Goal: Check status: Check status

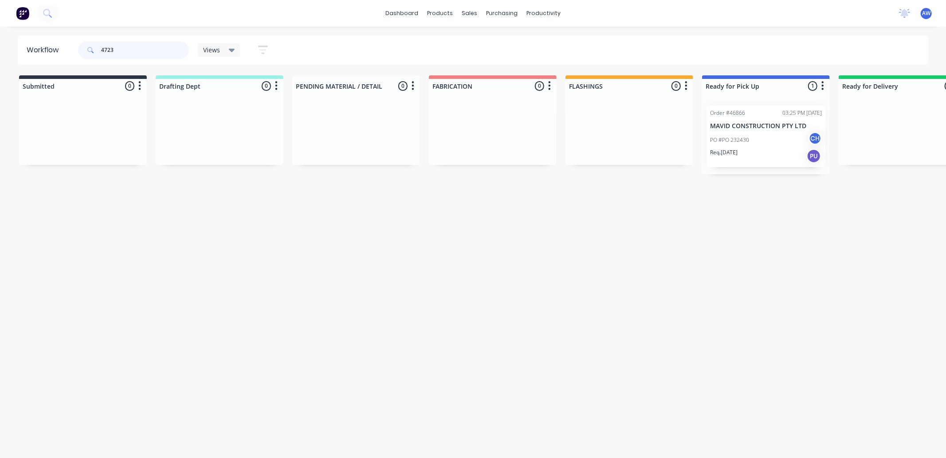
type input "47237"
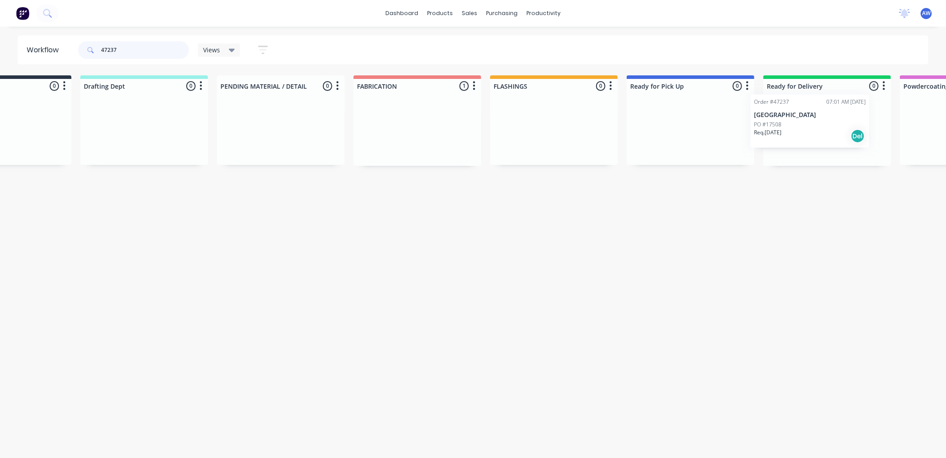
drag, startPoint x: 498, startPoint y: 142, endPoint x: 818, endPoint y: 138, distance: 319.8
click at [818, 133] on div "Submitted 0 Sort By Created date Required date Order number Customer name Most …" at bounding box center [657, 120] width 1479 height 90
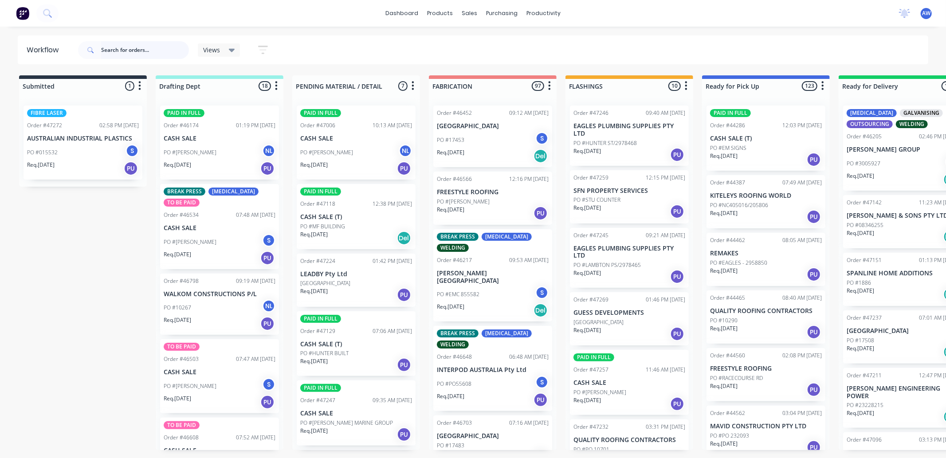
click at [117, 48] on input "text" at bounding box center [145, 50] width 88 height 18
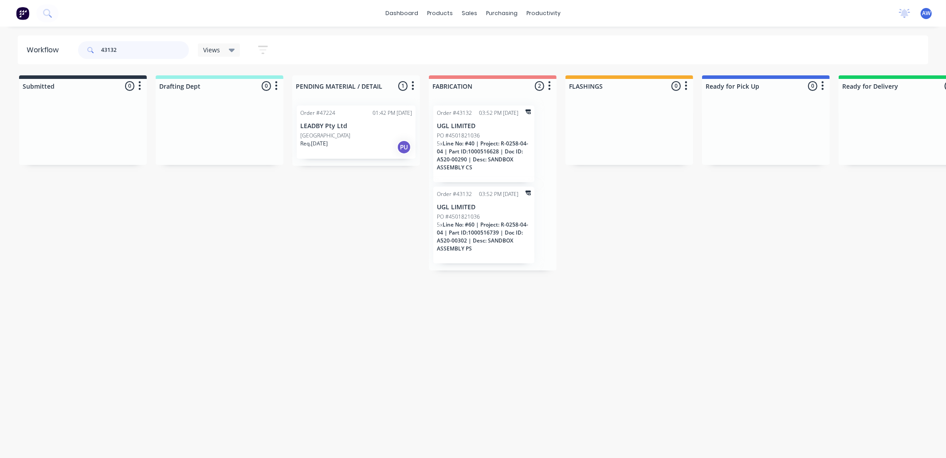
scroll to position [0, 533]
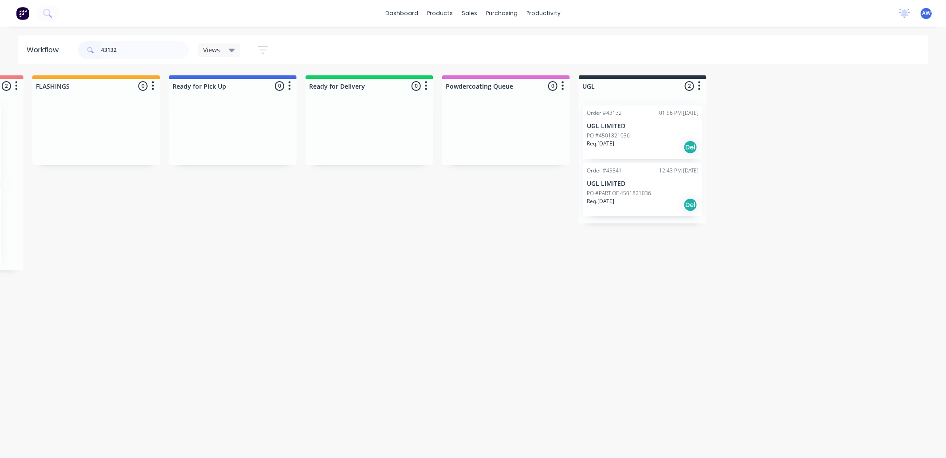
click at [667, 137] on div "PO #4501821036" at bounding box center [643, 136] width 112 height 8
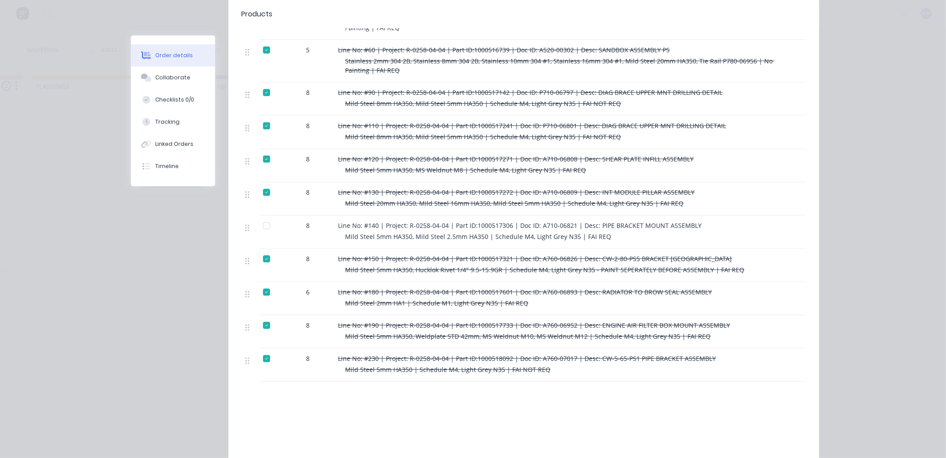
scroll to position [444, 0]
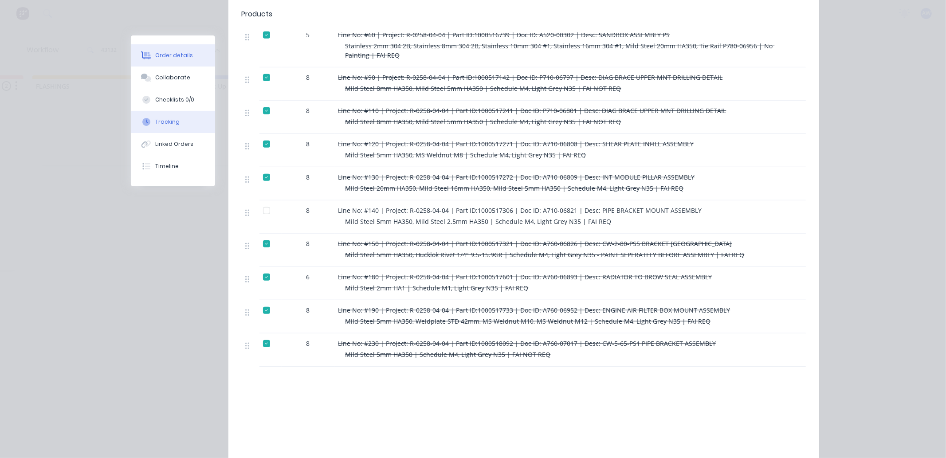
click at [158, 121] on div "Tracking" at bounding box center [167, 122] width 24 height 8
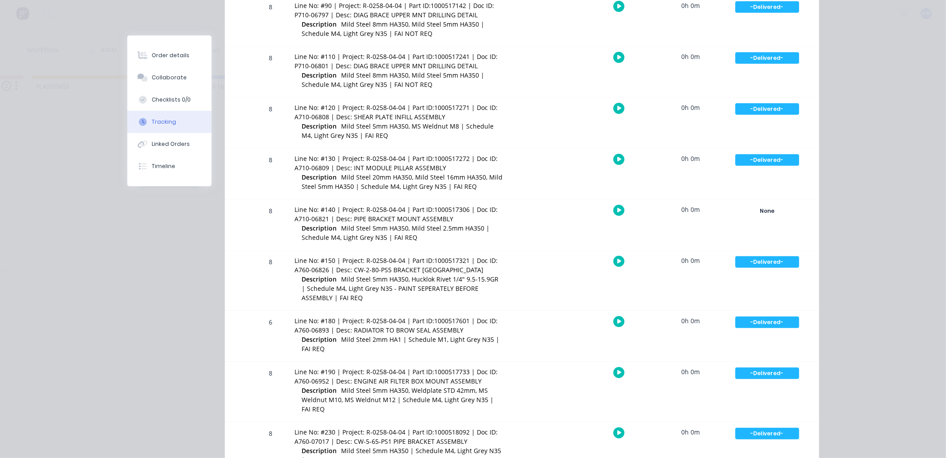
scroll to position [313, 0]
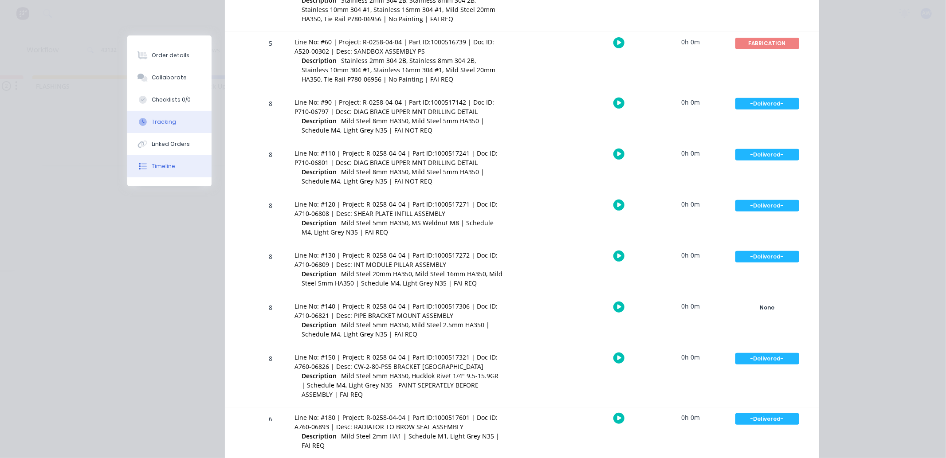
click at [165, 162] on div "Timeline" at bounding box center [164, 166] width 24 height 8
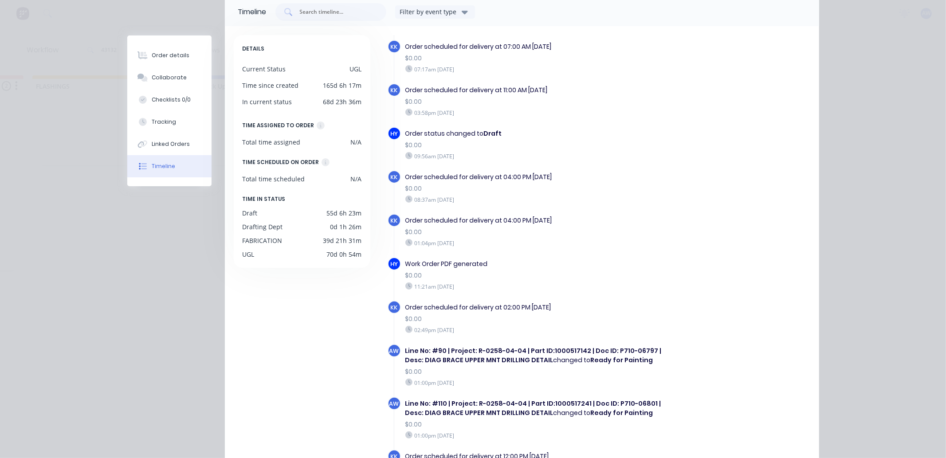
scroll to position [500, 0]
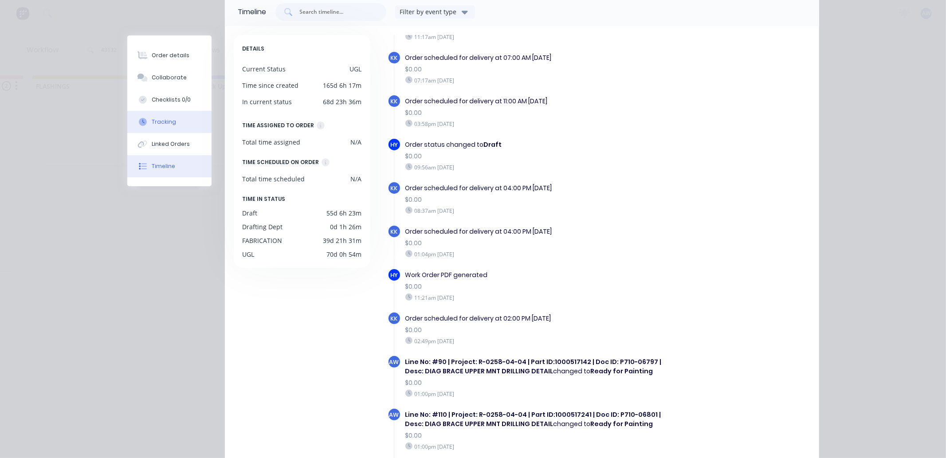
click at [158, 117] on button "Tracking" at bounding box center [169, 122] width 84 height 22
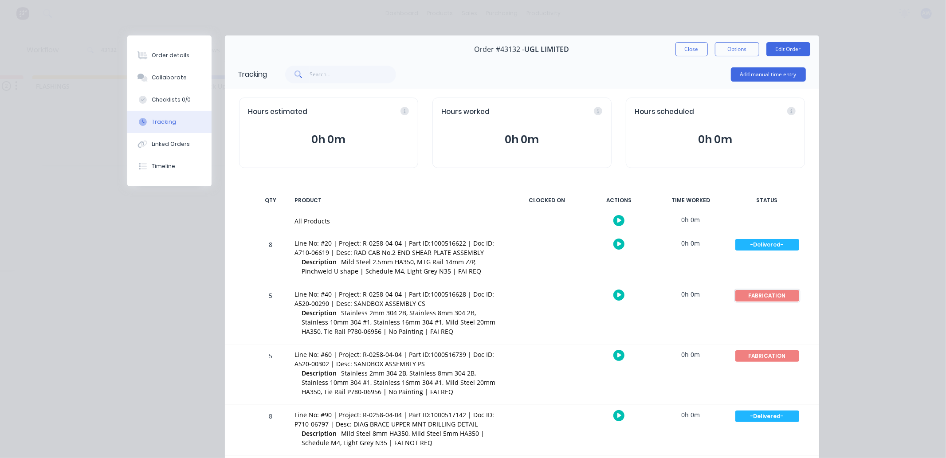
click at [757, 294] on div "FABRICATION" at bounding box center [767, 296] width 64 height 12
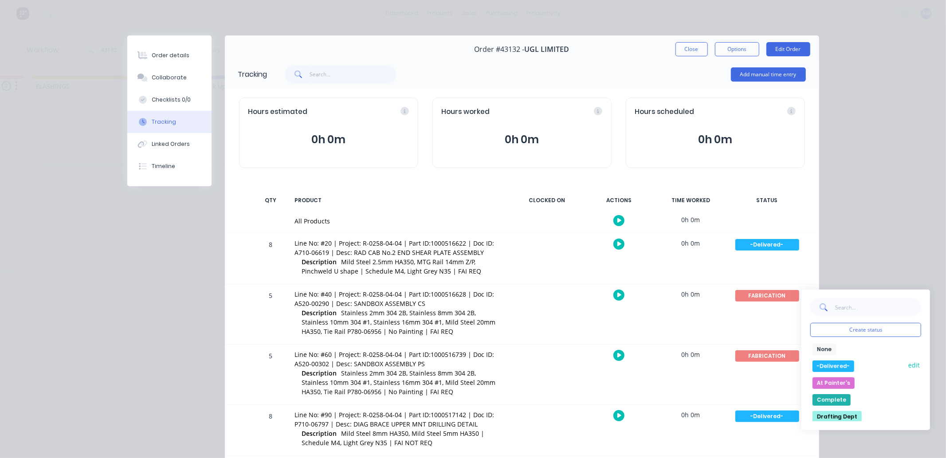
click at [831, 366] on button "-Delivered-" at bounding box center [834, 367] width 42 height 12
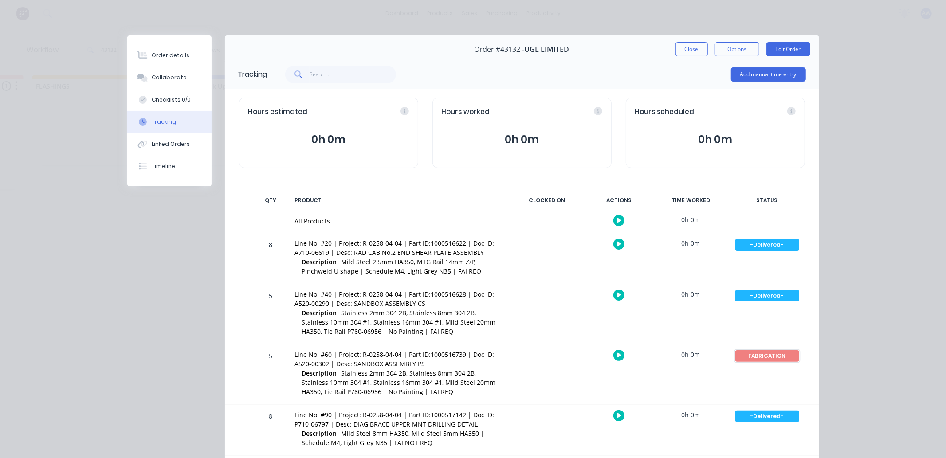
click at [759, 354] on div "FABRICATION" at bounding box center [767, 356] width 64 height 12
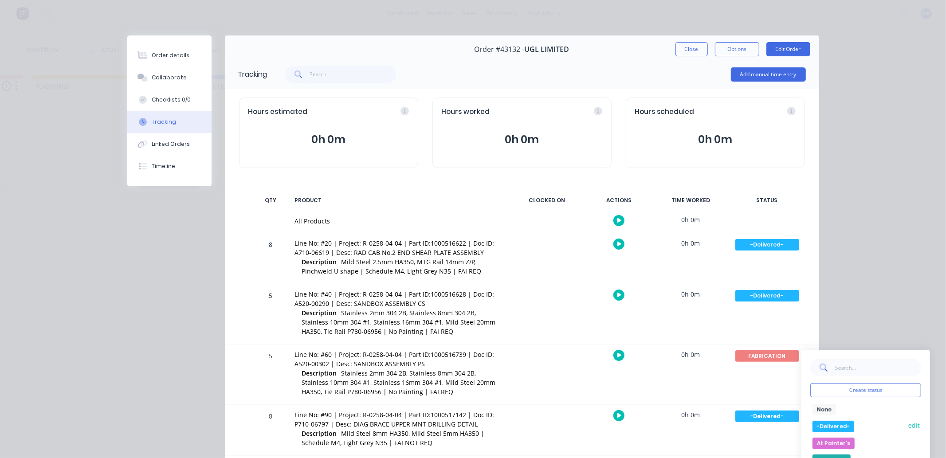
click at [835, 425] on button "-Delivered-" at bounding box center [834, 427] width 42 height 12
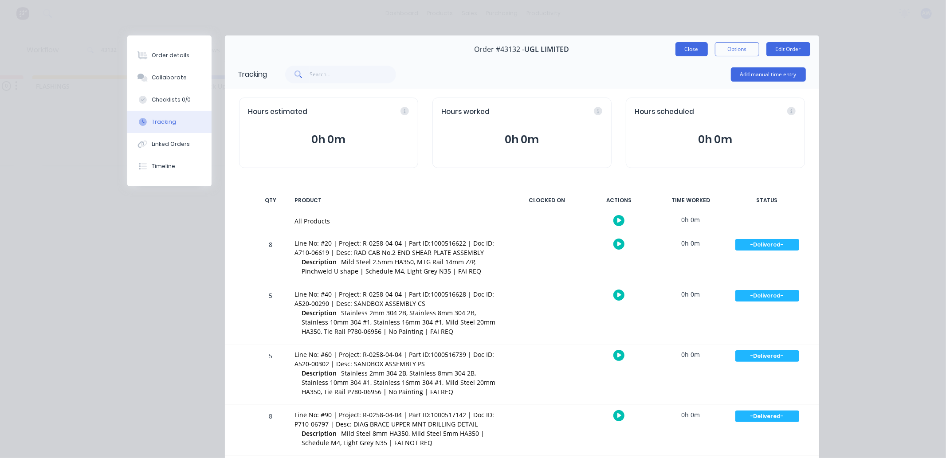
click at [678, 47] on button "Close" at bounding box center [692, 49] width 32 height 14
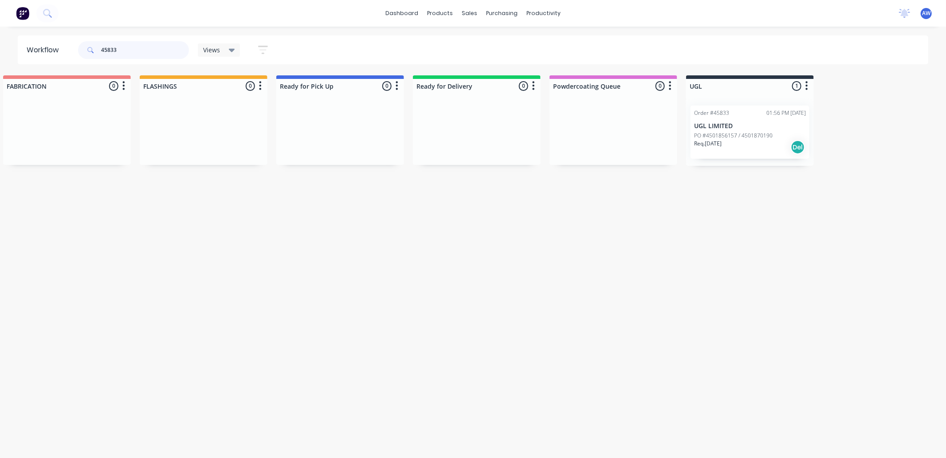
scroll to position [0, 456]
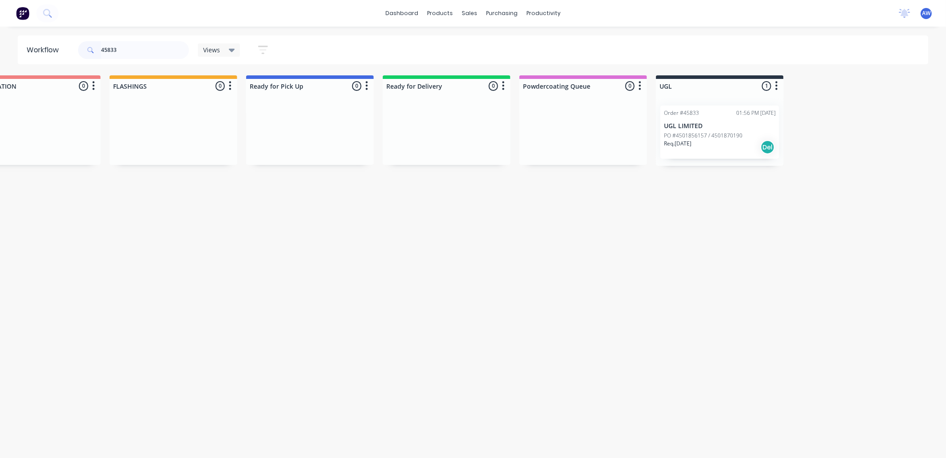
click at [741, 126] on p "UGL LIMITED" at bounding box center [720, 126] width 112 height 8
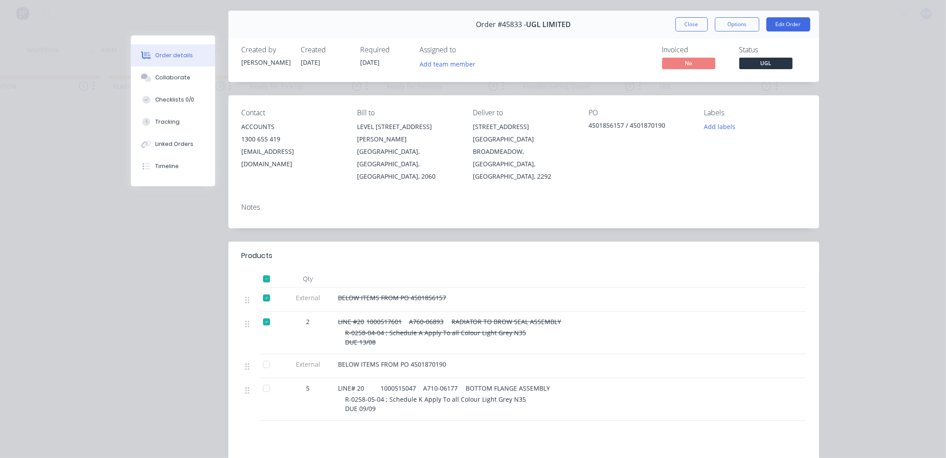
scroll to position [49, 0]
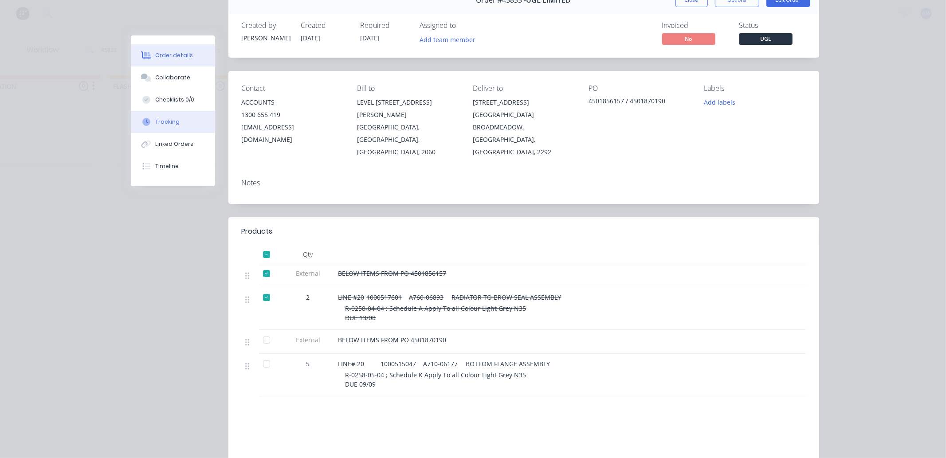
click at [171, 122] on div "Tracking" at bounding box center [167, 122] width 24 height 8
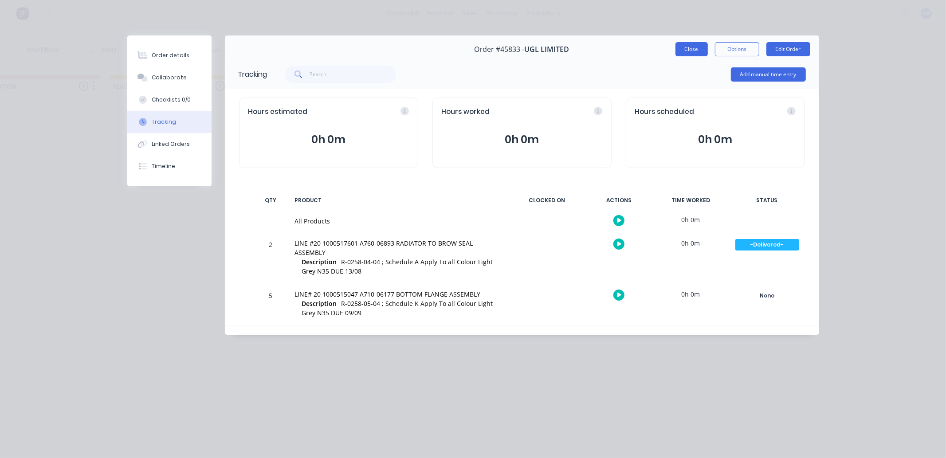
click at [688, 47] on button "Close" at bounding box center [692, 49] width 32 height 14
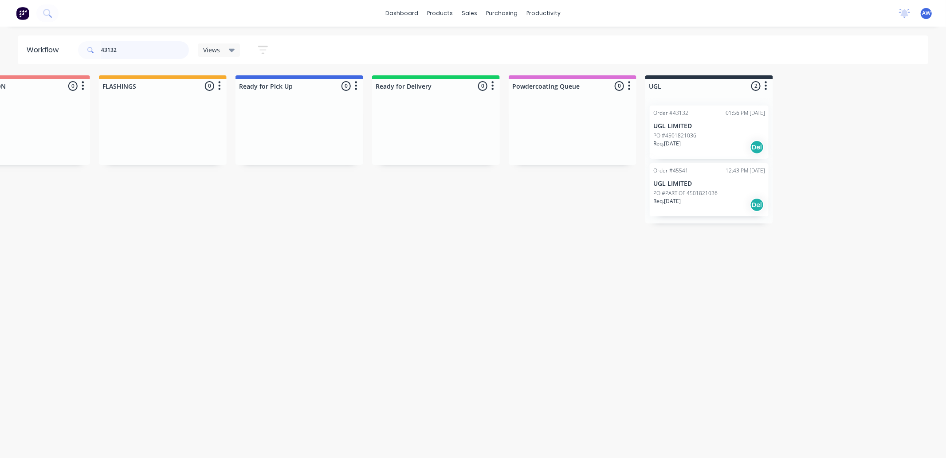
scroll to position [0, 533]
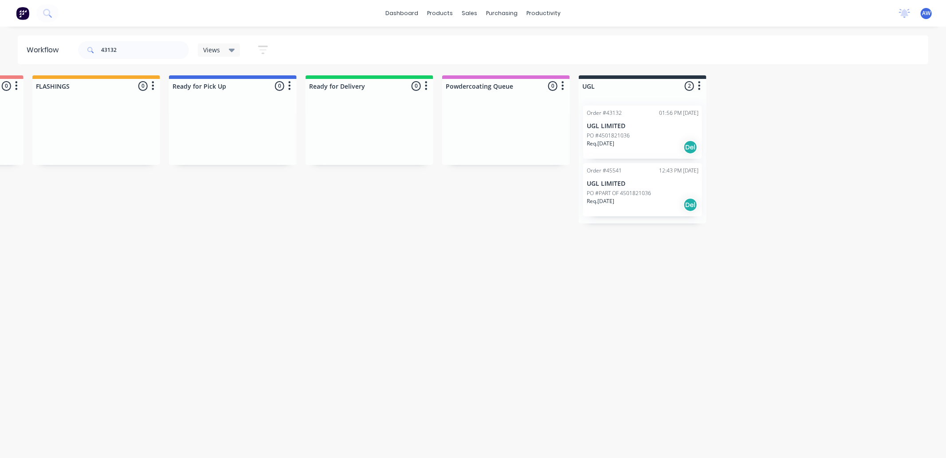
click at [662, 188] on div "Order #45541 12:43 PM 23/06/25 UGL LIMITED PO #PART OF 4501821036 Req. 25/07/25…" at bounding box center [642, 189] width 119 height 53
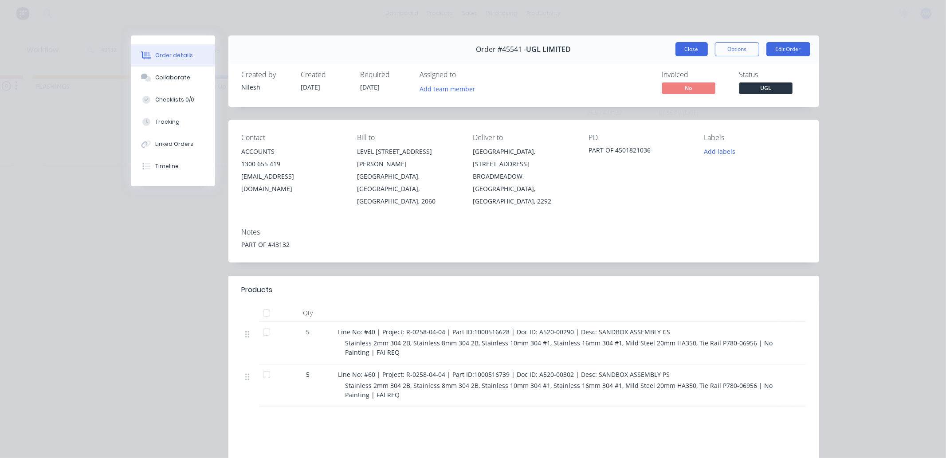
click at [677, 51] on button "Close" at bounding box center [692, 49] width 32 height 14
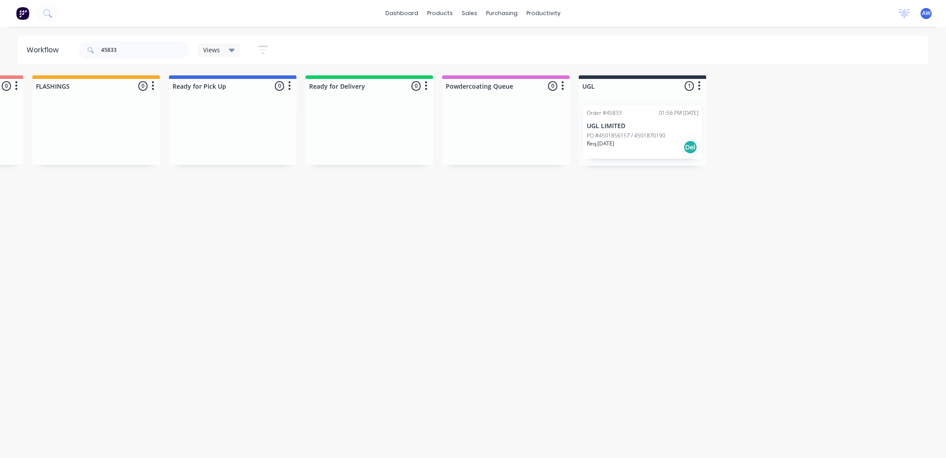
click at [664, 132] on div "PO #4501856157 / 4501870190" at bounding box center [643, 136] width 112 height 8
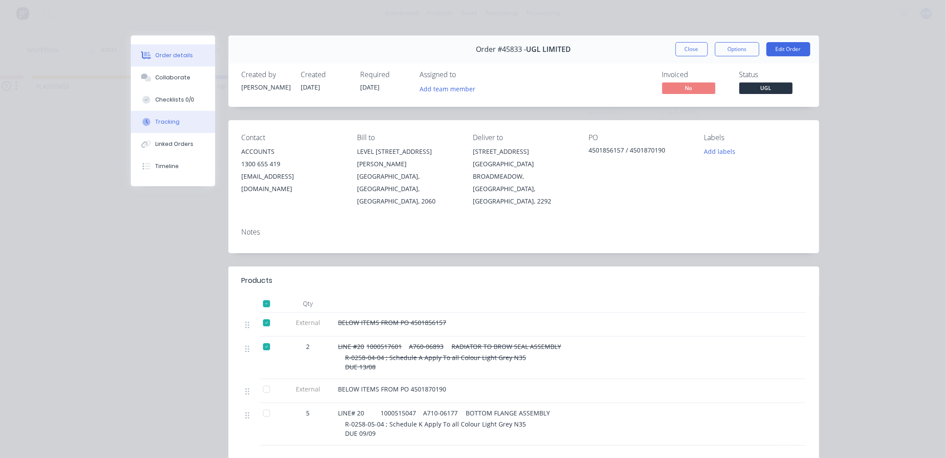
click at [163, 114] on button "Tracking" at bounding box center [173, 122] width 84 height 22
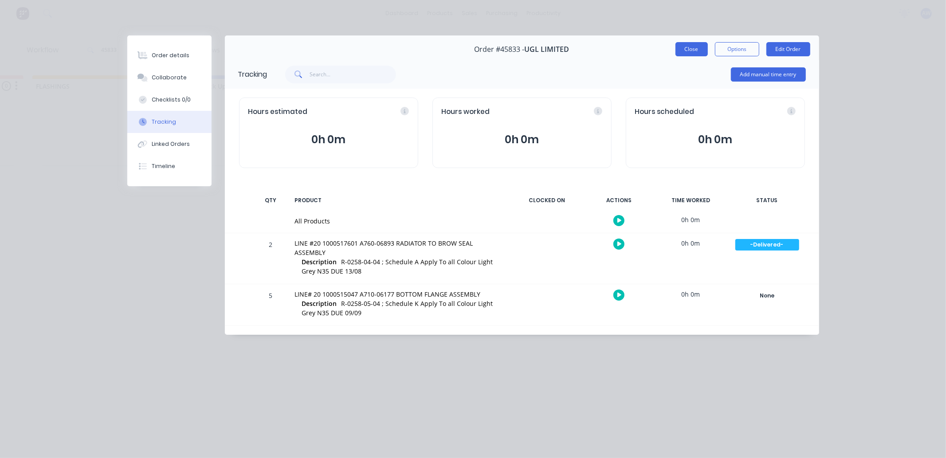
click at [686, 48] on button "Close" at bounding box center [692, 49] width 32 height 14
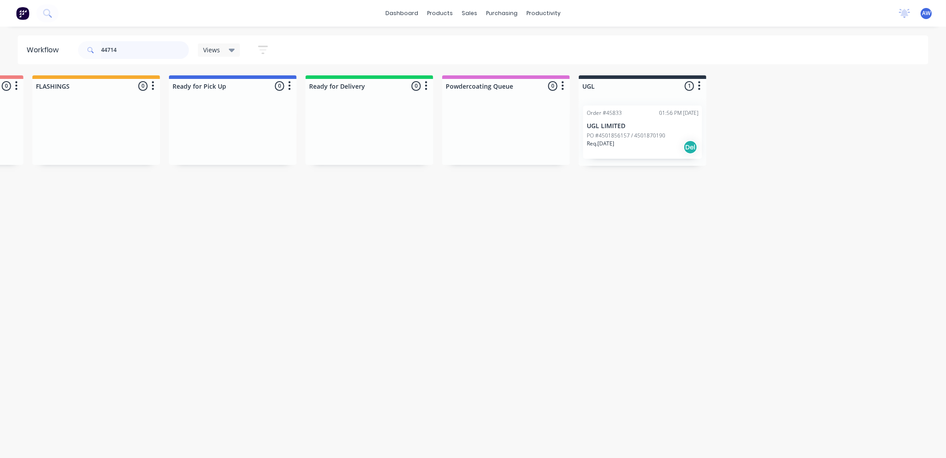
scroll to position [0, 0]
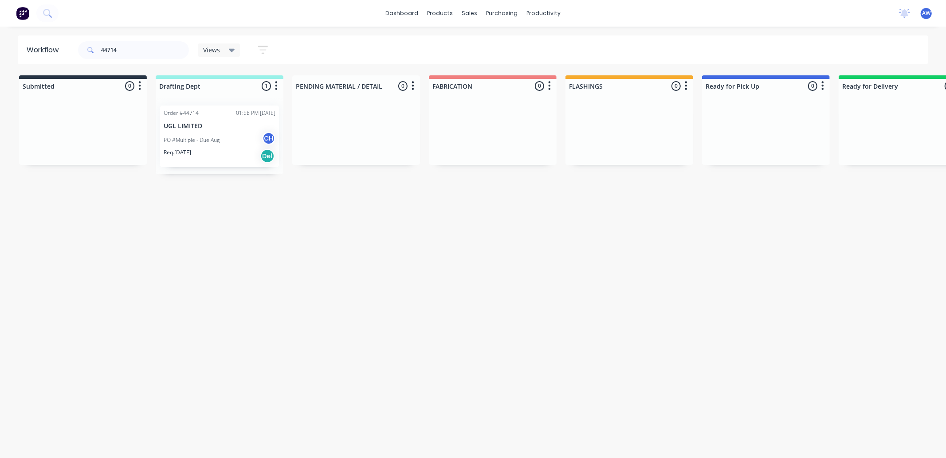
click at [243, 151] on div "Req. 31/08/25 Del" at bounding box center [220, 156] width 112 height 15
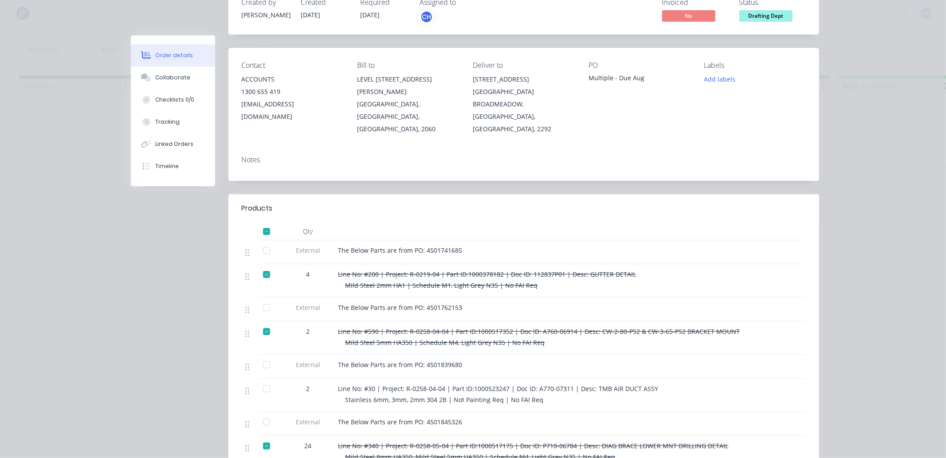
scroll to position [98, 0]
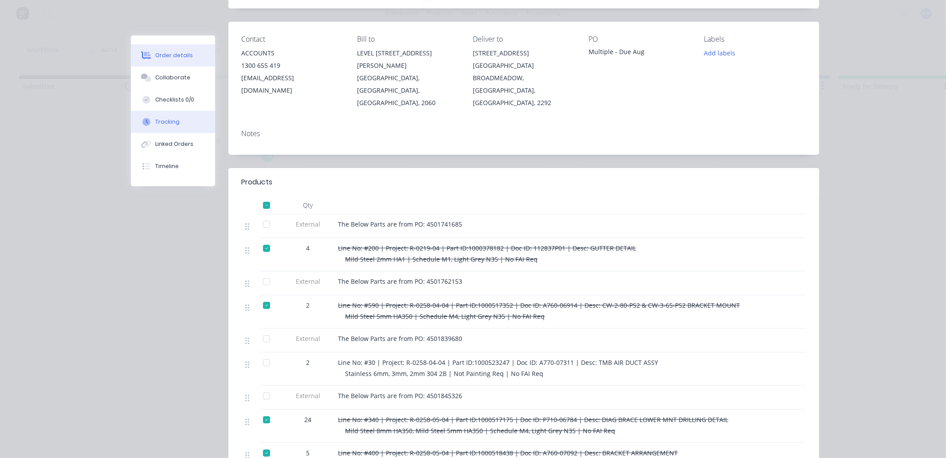
click at [165, 120] on div "Tracking" at bounding box center [167, 122] width 24 height 8
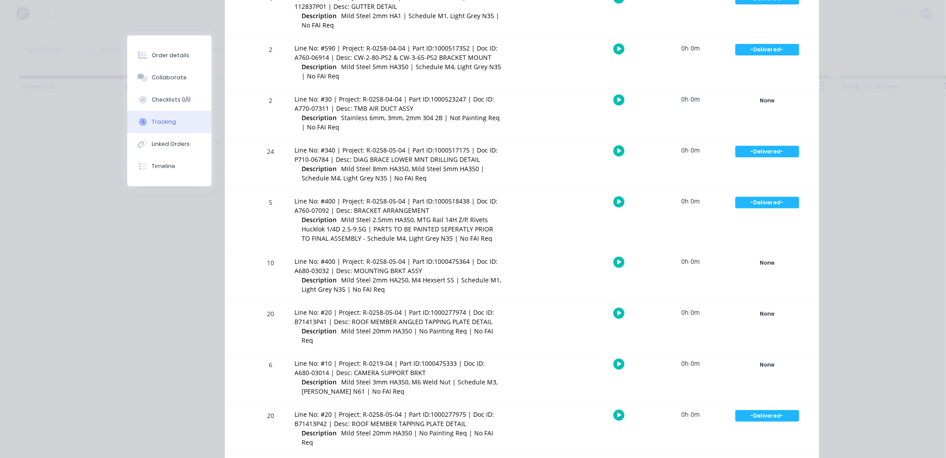
scroll to position [0, 0]
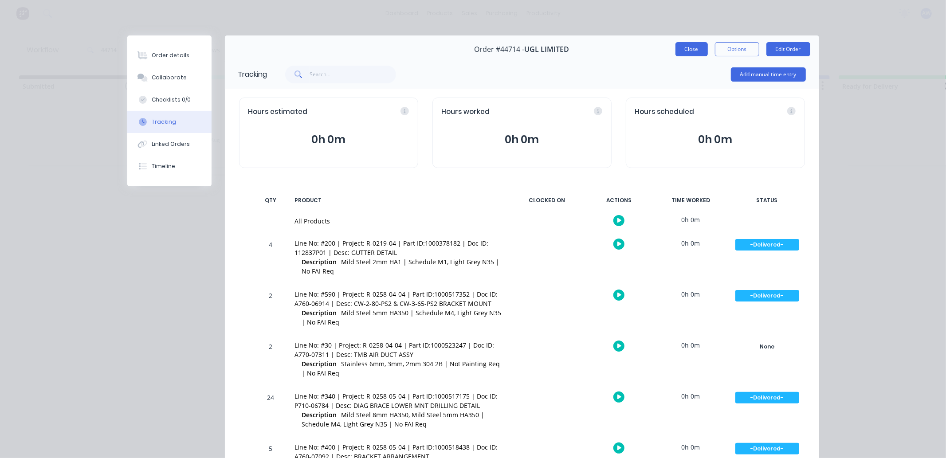
click at [688, 51] on button "Close" at bounding box center [692, 49] width 32 height 14
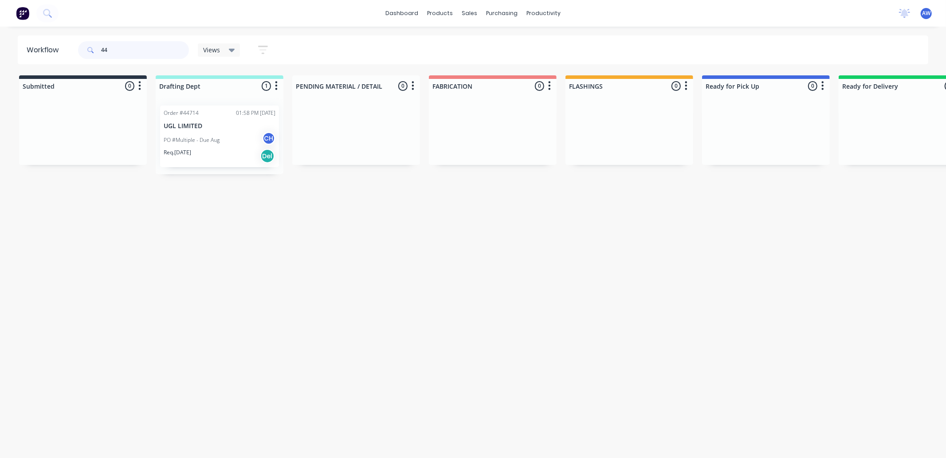
type input "4"
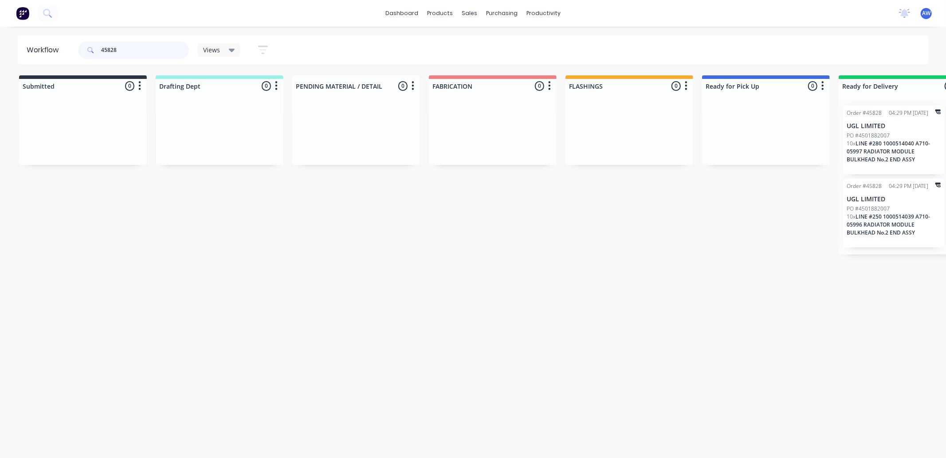
type input "45828"
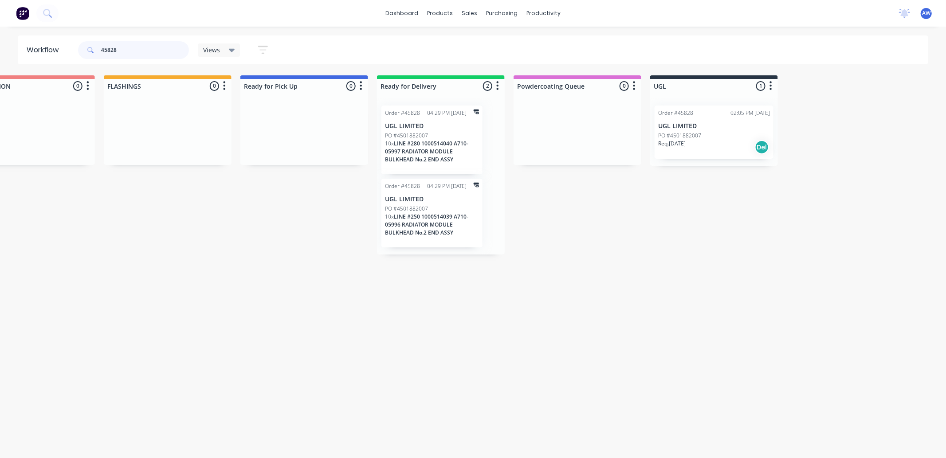
scroll to position [0, 463]
click at [731, 141] on div "Req. 31/07/25 Del" at bounding box center [713, 147] width 112 height 15
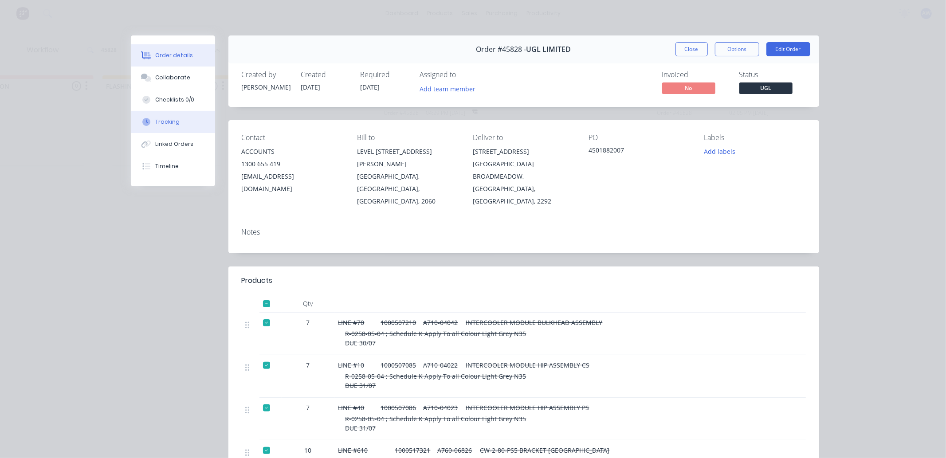
click at [167, 122] on div "Tracking" at bounding box center [167, 122] width 24 height 8
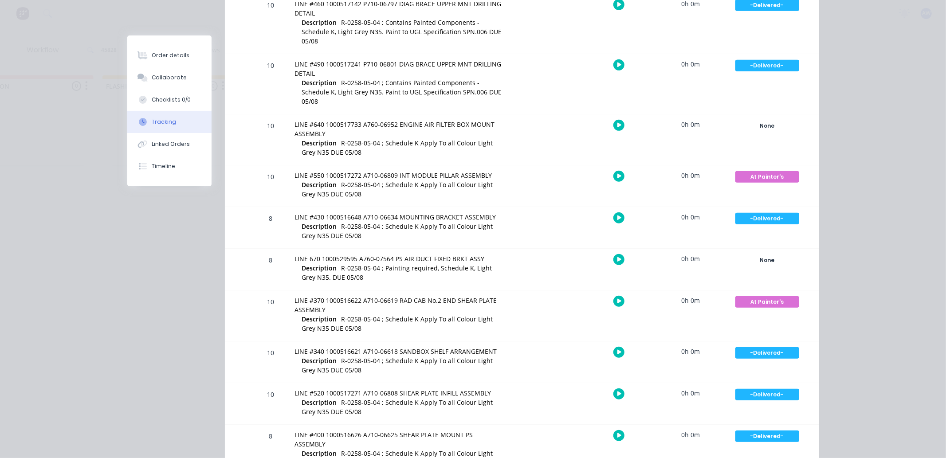
scroll to position [493, 0]
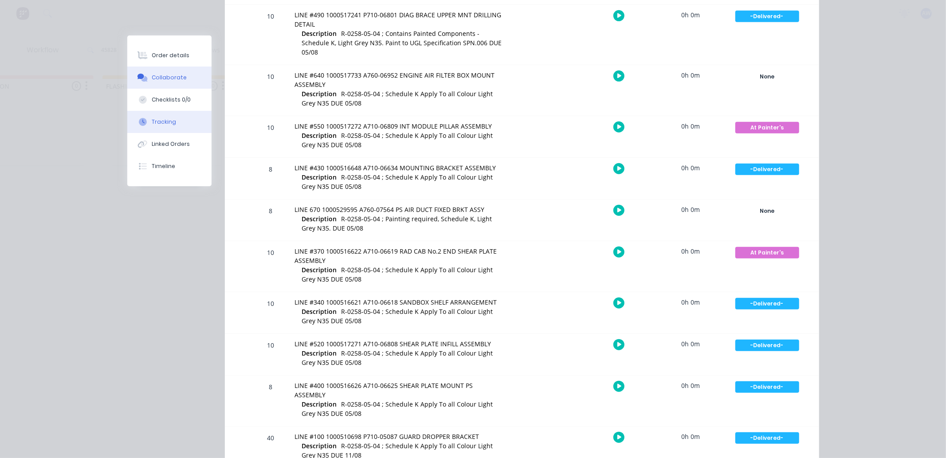
click at [156, 81] on div "Collaborate" at bounding box center [169, 78] width 35 height 8
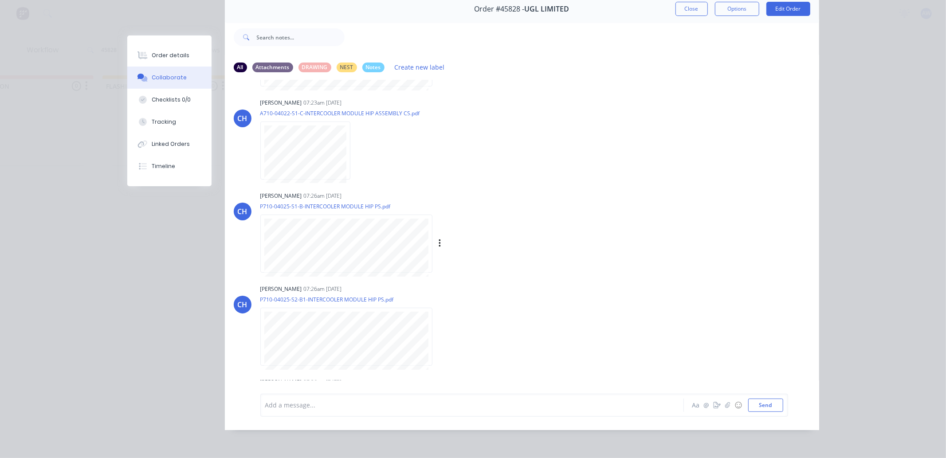
scroll to position [427, 0]
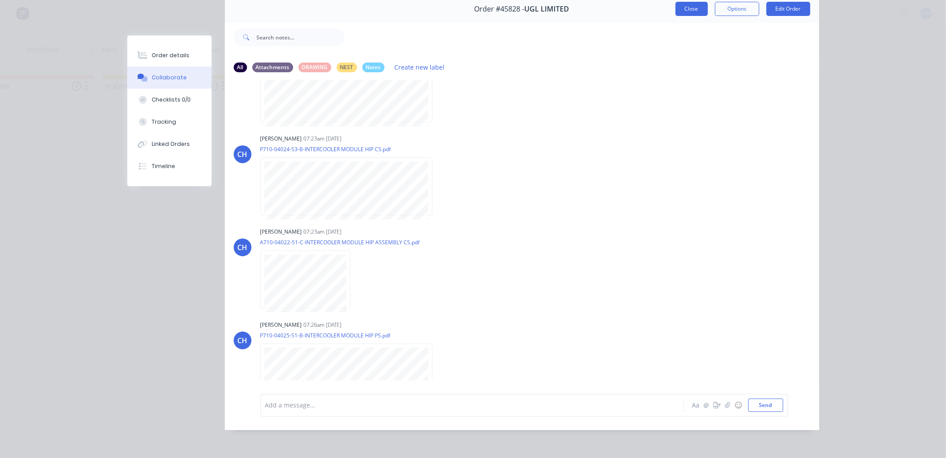
click at [689, 2] on button "Close" at bounding box center [692, 9] width 32 height 14
